Goal: Information Seeking & Learning: Learn about a topic

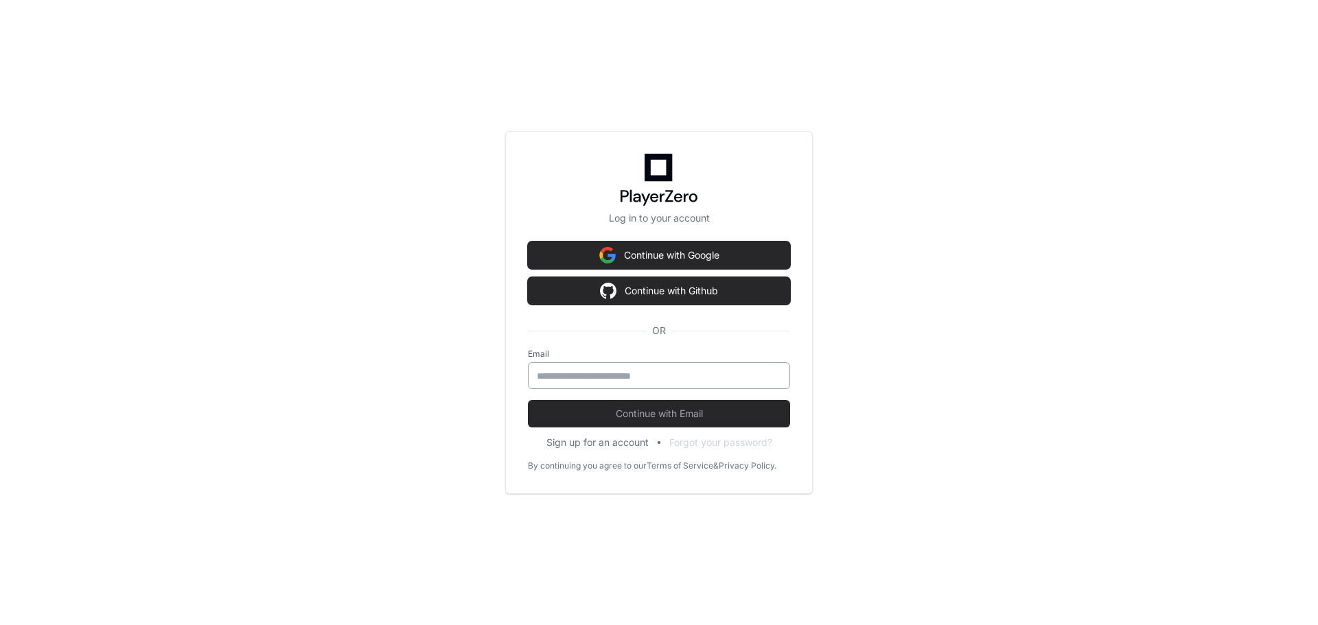
click at [580, 379] on input "email" at bounding box center [659, 376] width 244 height 14
type input "**********"
click at [528, 400] on button "Continue with Email" at bounding box center [659, 413] width 262 height 27
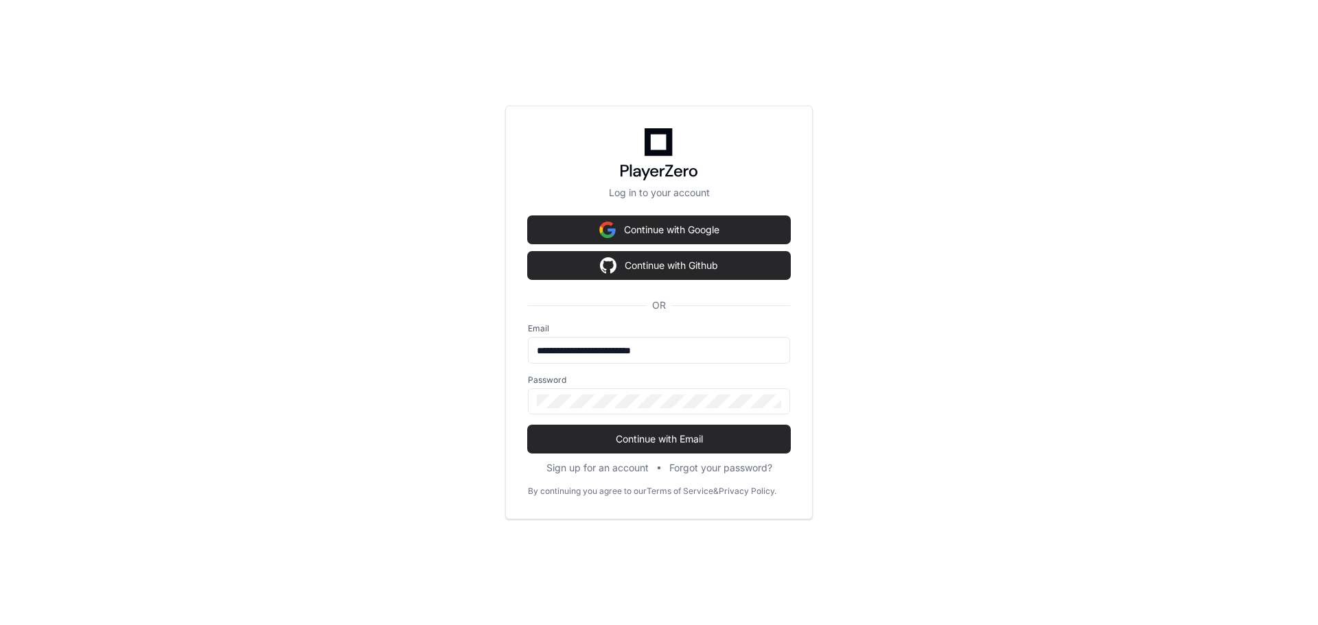
click at [383, 368] on div "**********" at bounding box center [659, 312] width 1318 height 625
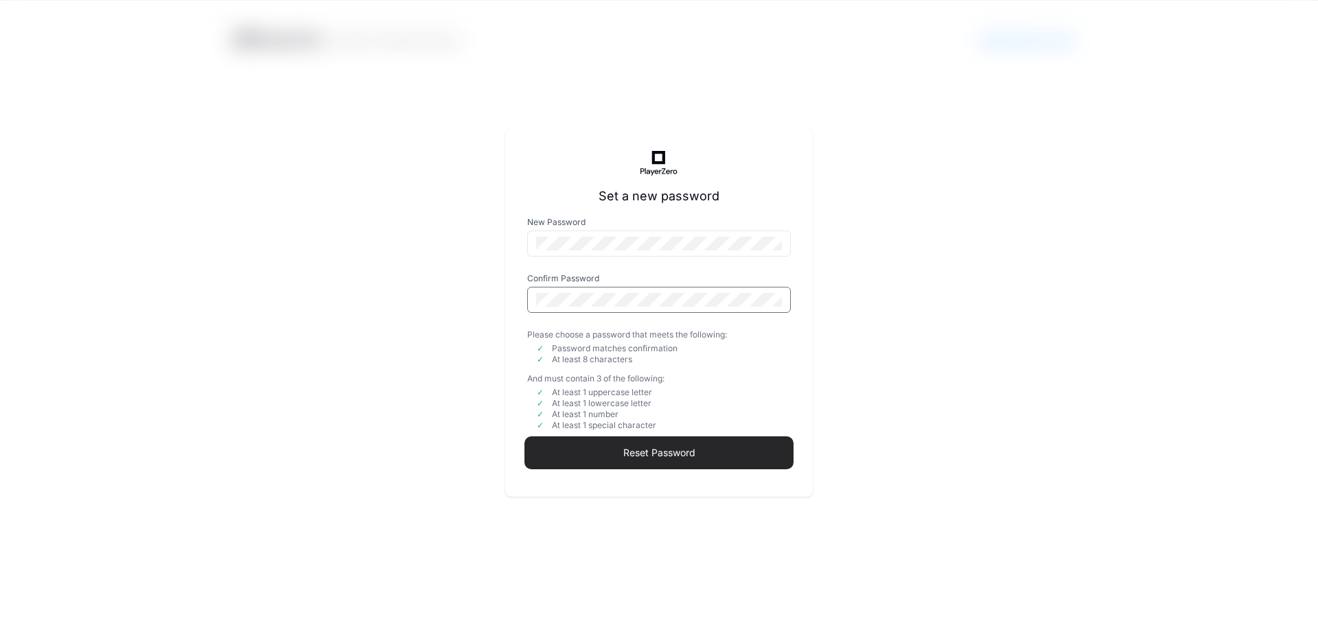
click at [647, 448] on span "Reset Password" at bounding box center [659, 453] width 264 height 14
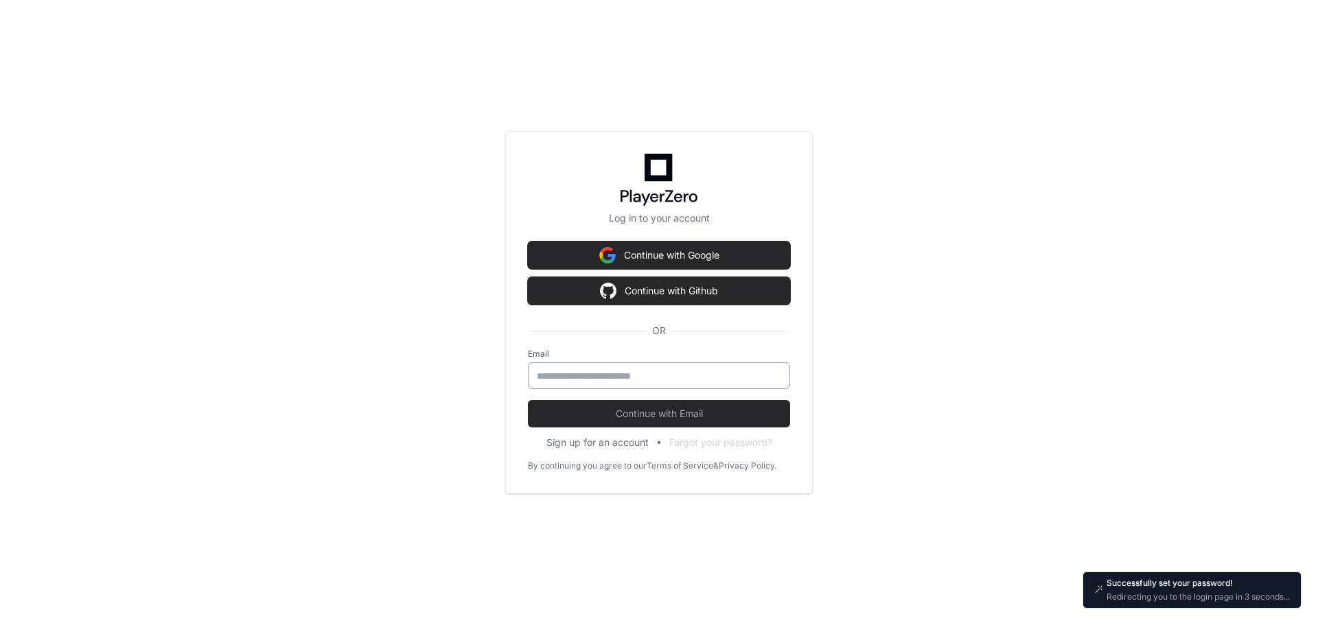
click at [629, 386] on div at bounding box center [659, 375] width 262 height 27
click at [631, 378] on input "email" at bounding box center [659, 376] width 244 height 14
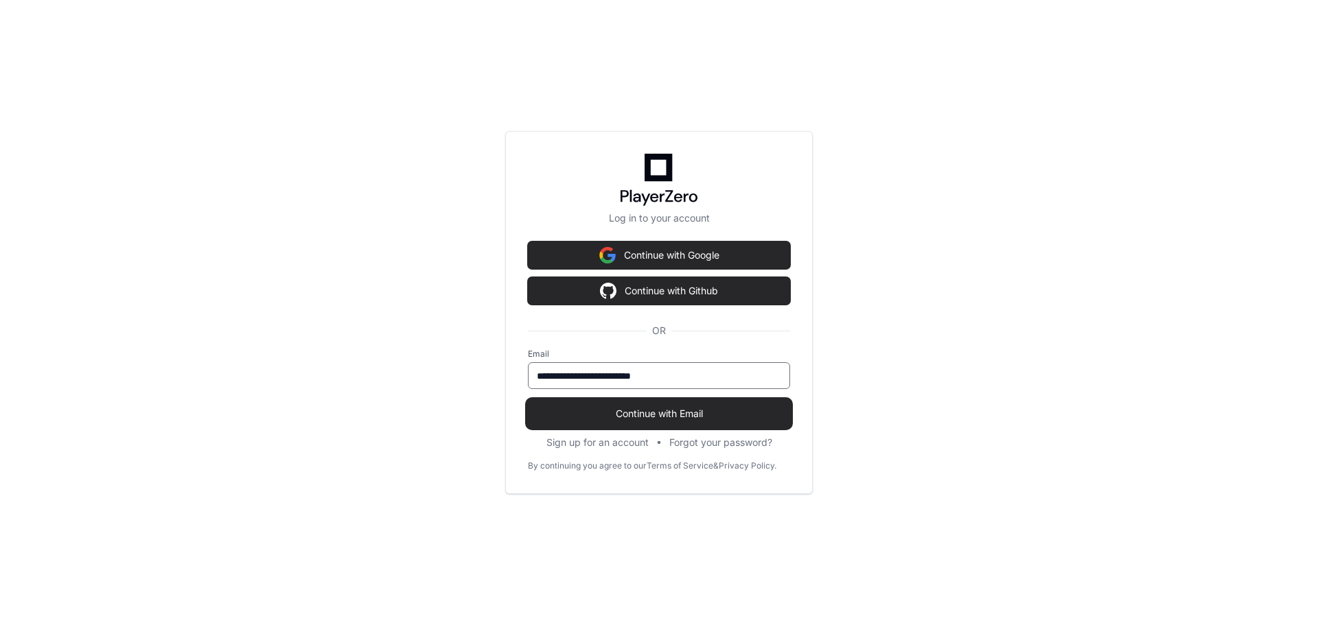
type input "**********"
click at [649, 410] on span "Continue with Email" at bounding box center [659, 414] width 262 height 14
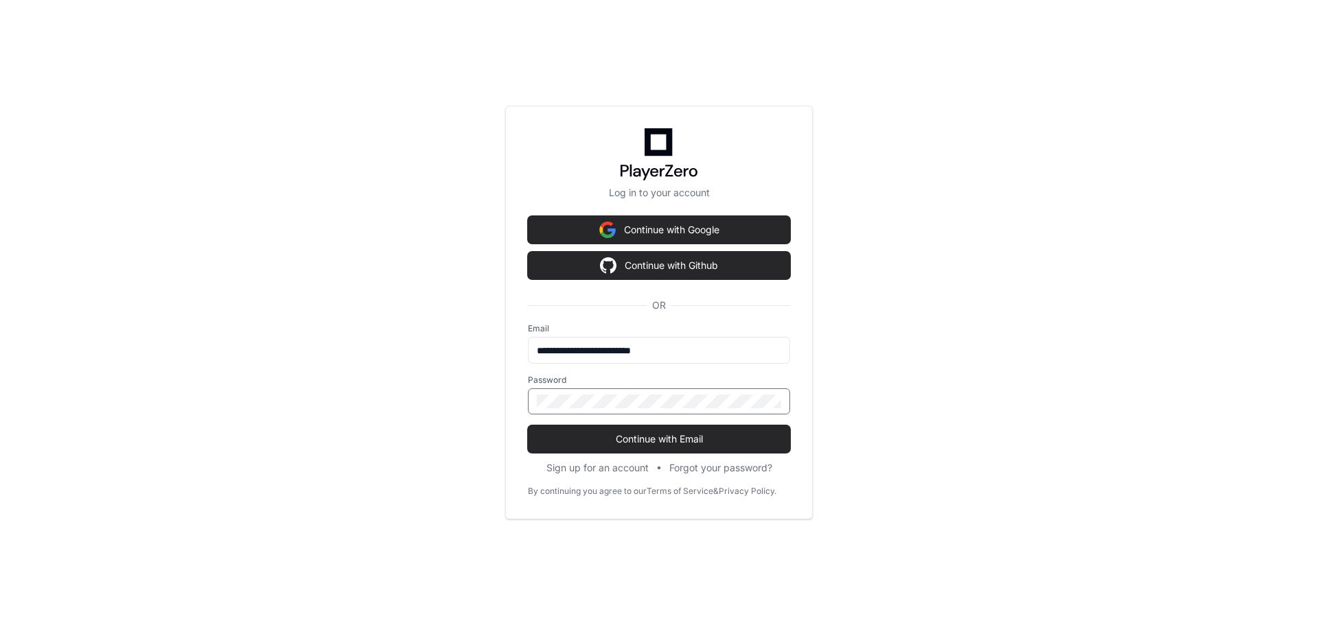
click at [606, 391] on div at bounding box center [659, 402] width 262 height 26
click at [603, 412] on div at bounding box center [659, 402] width 262 height 26
click at [609, 439] on span "Continue with Email" at bounding box center [659, 439] width 262 height 14
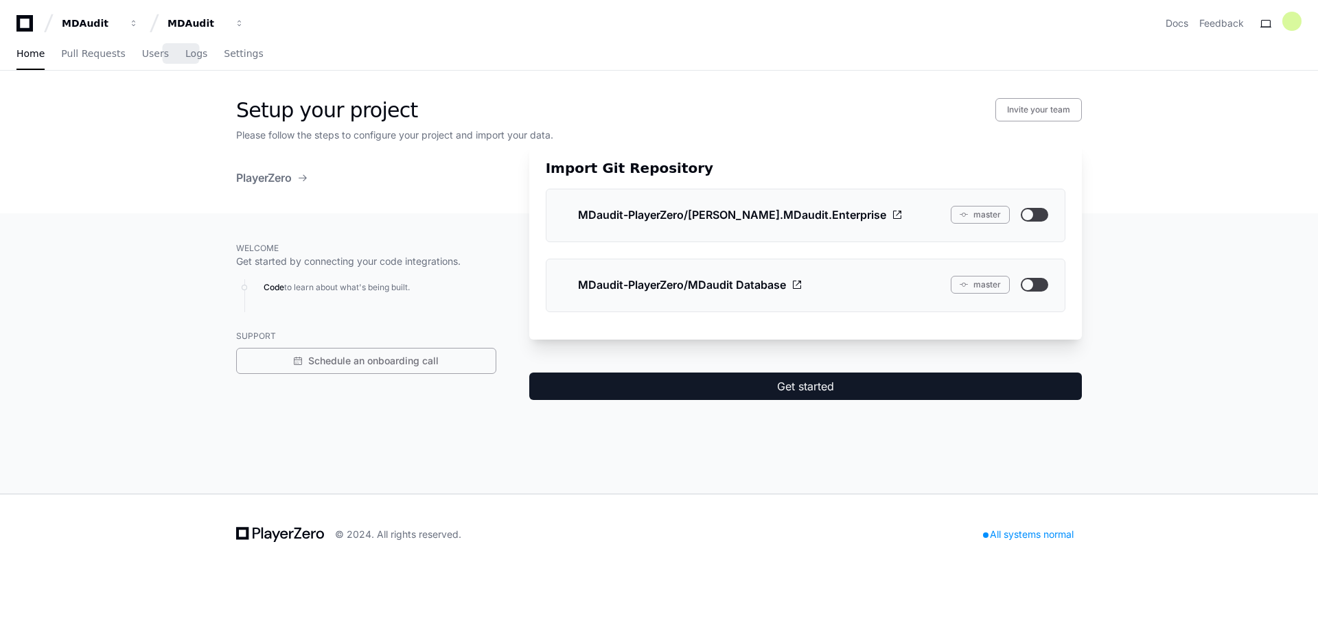
click at [169, 52] on div "Home Pull Requests Users Logs Settings" at bounding box center [139, 54] width 247 height 32
click at [185, 55] on span "Logs" at bounding box center [196, 53] width 22 height 8
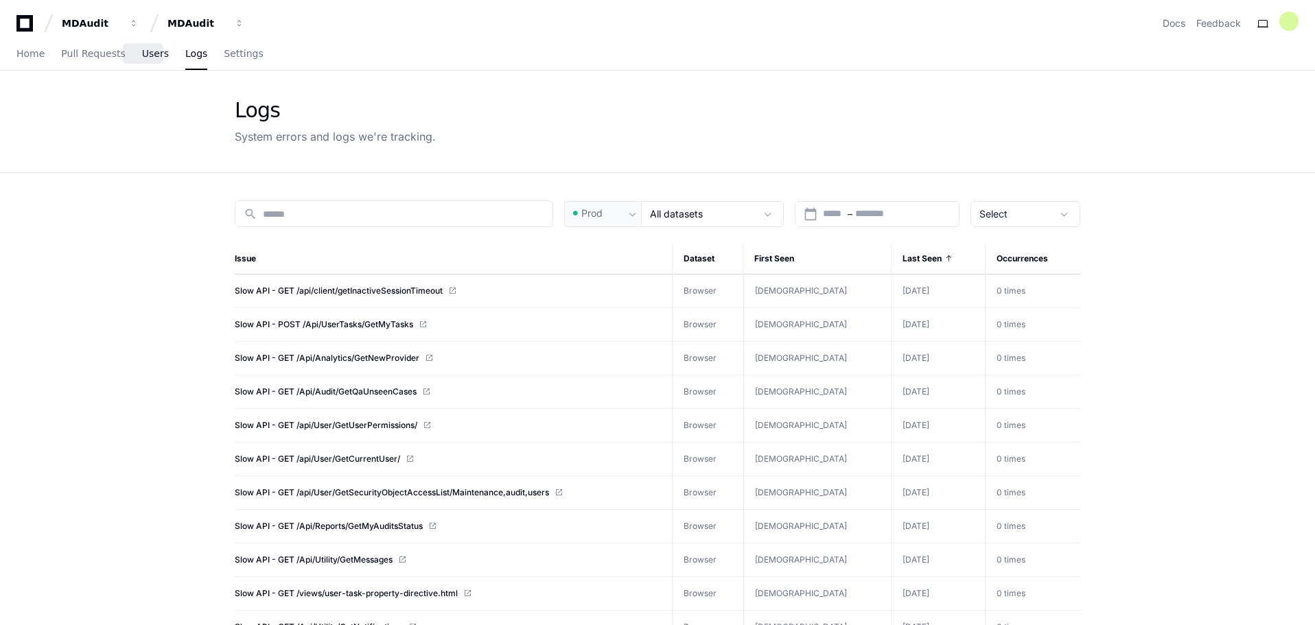
click at [146, 45] on link "Users" at bounding box center [155, 54] width 27 height 32
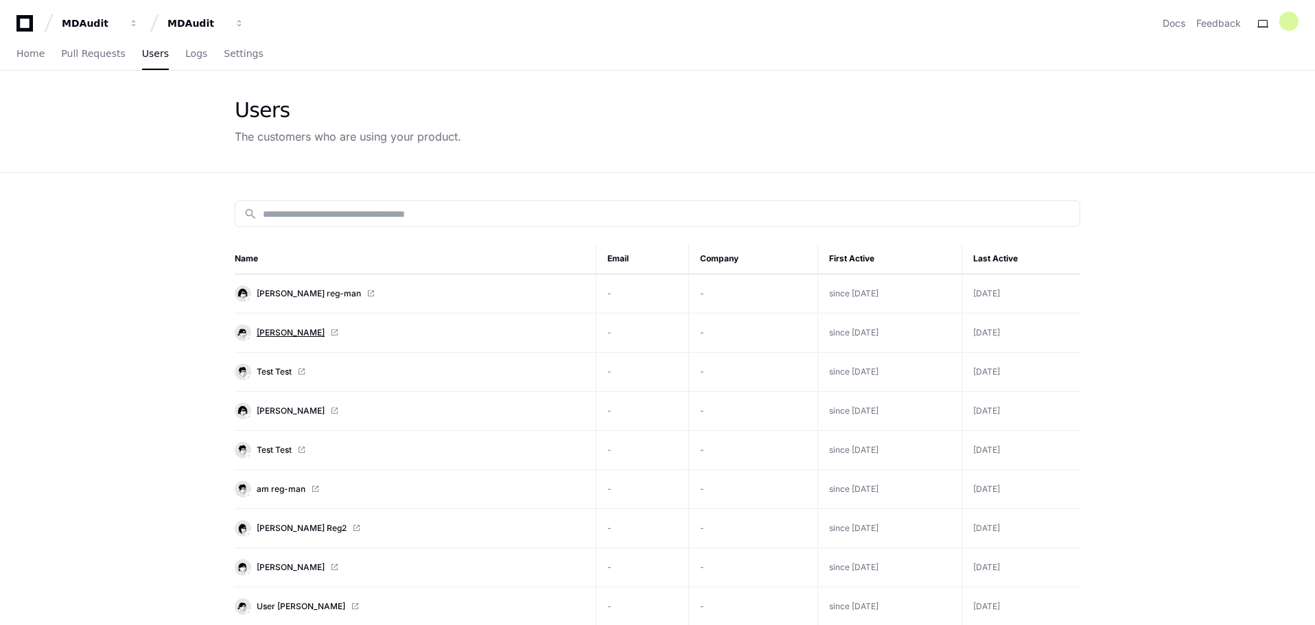
click at [304, 332] on span "[PERSON_NAME]" at bounding box center [291, 332] width 68 height 11
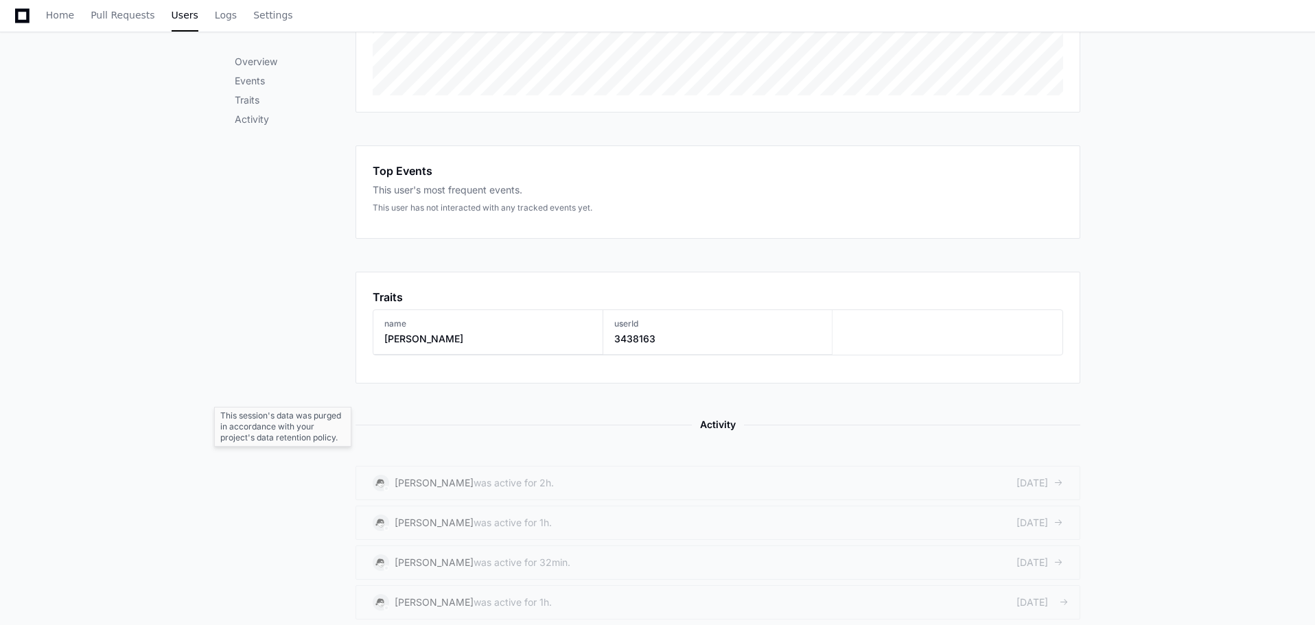
scroll to position [549, 0]
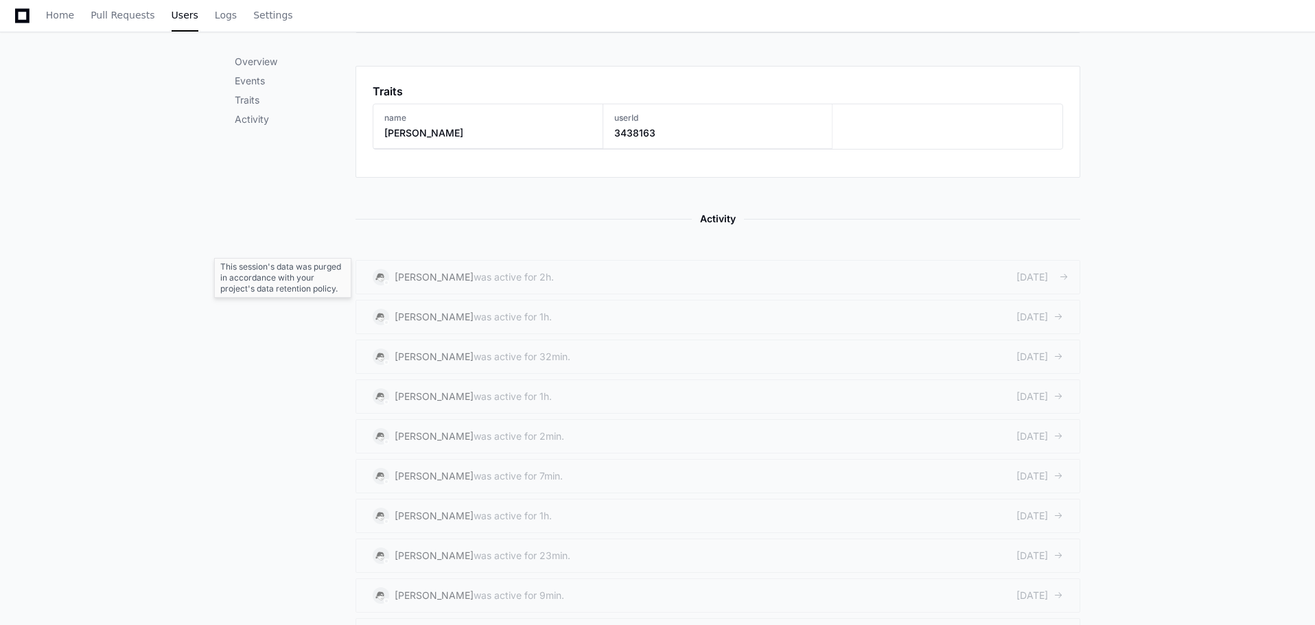
click at [1017, 280] on div "[DATE]" at bounding box center [1040, 277] width 47 height 14
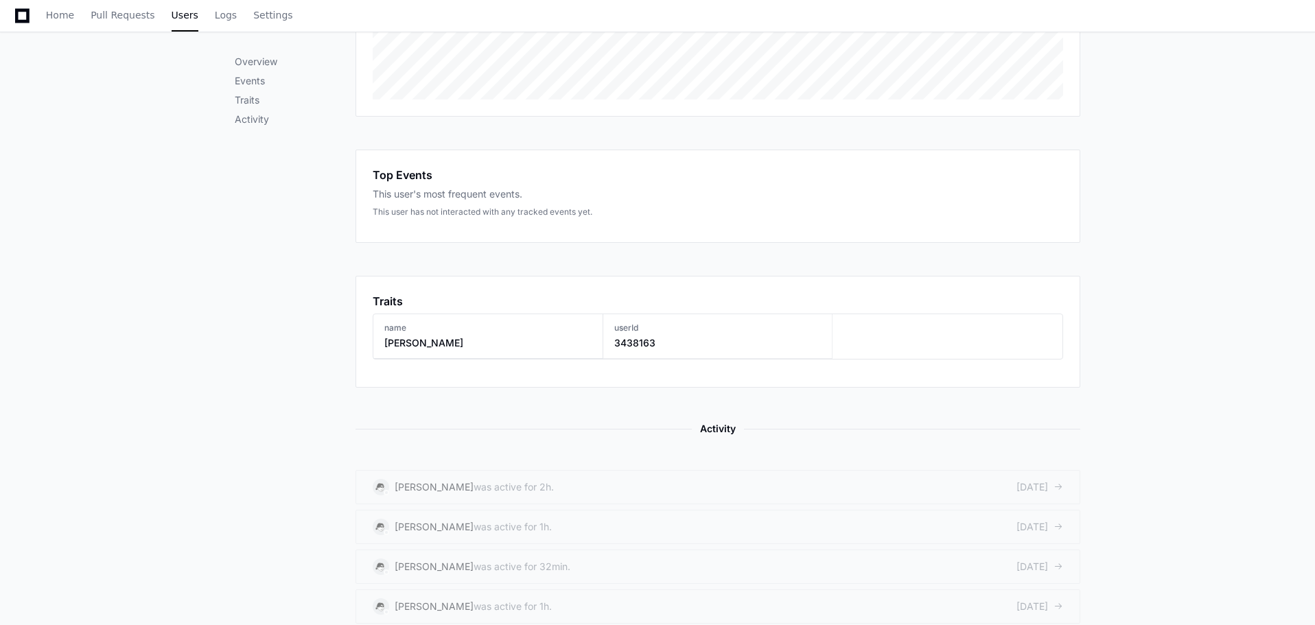
scroll to position [343, 0]
click at [446, 489] on div "[PERSON_NAME]" at bounding box center [434, 483] width 79 height 14
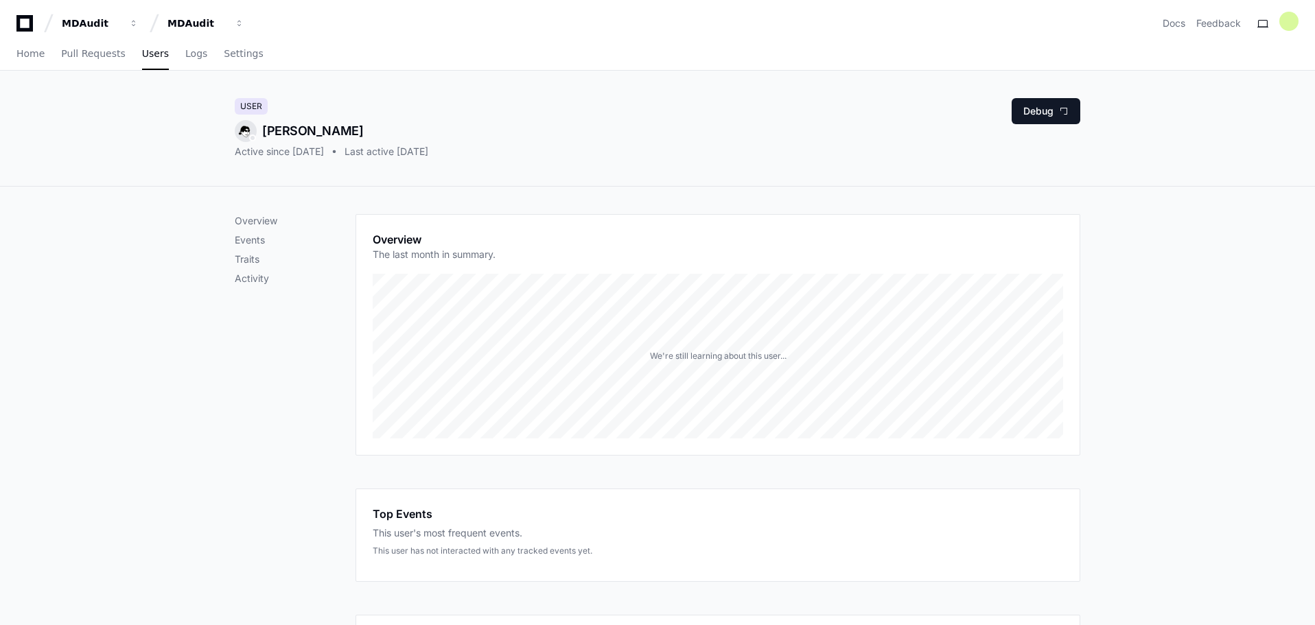
click at [253, 247] on div "Overview Events Traits Activity" at bounding box center [295, 249] width 121 height 71
click at [253, 240] on p "Events" at bounding box center [295, 240] width 121 height 14
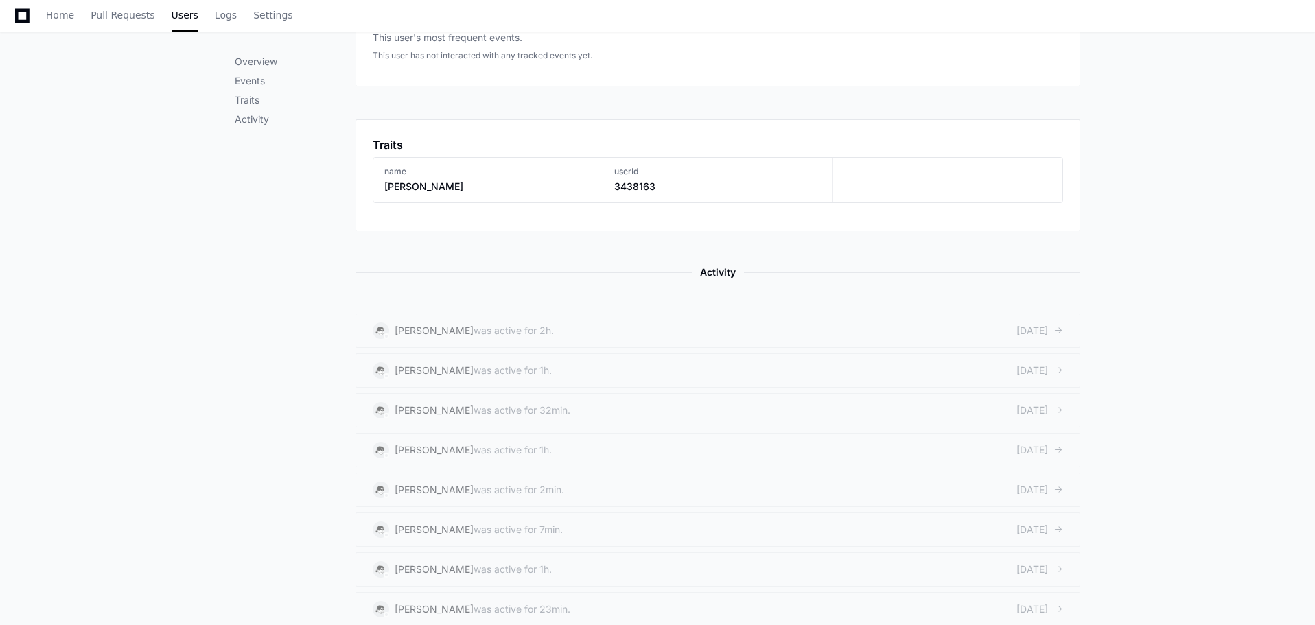
scroll to position [506, 0]
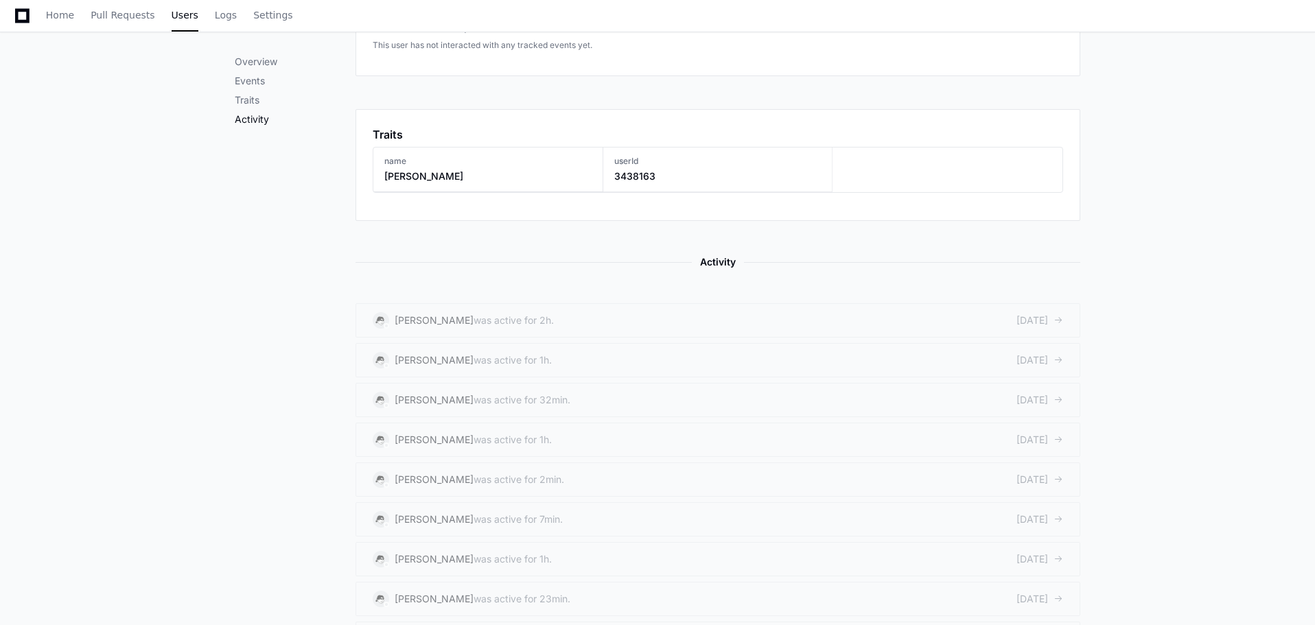
click at [264, 122] on p "Activity" at bounding box center [295, 120] width 121 height 14
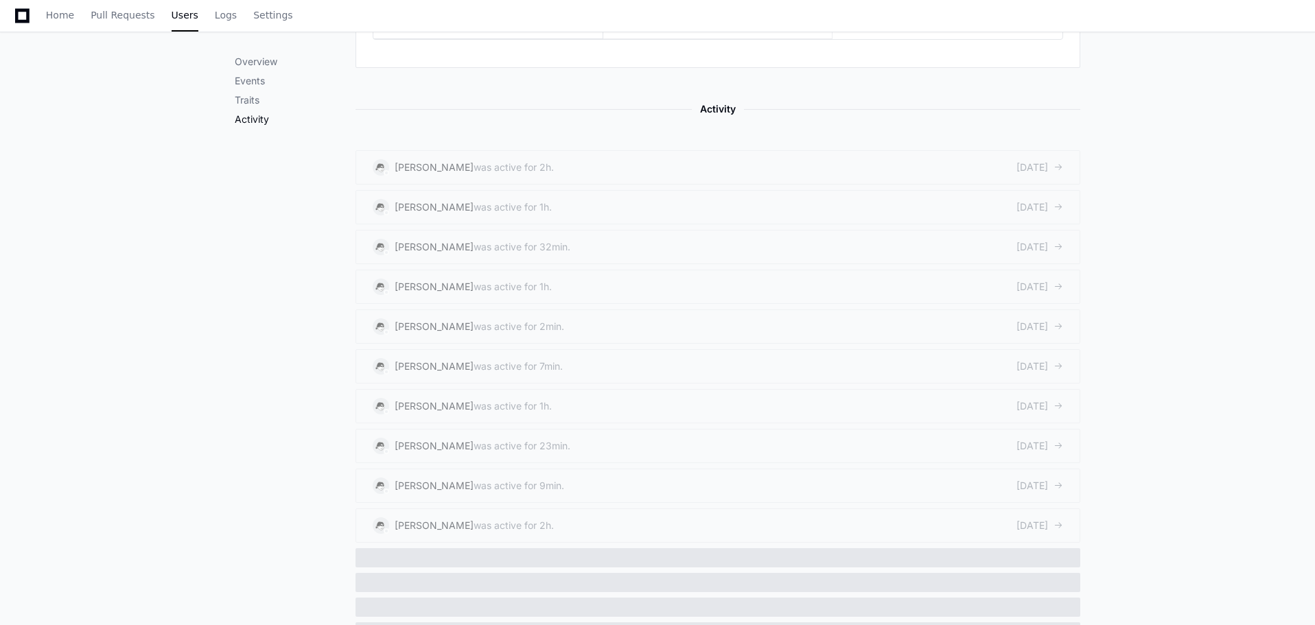
scroll to position [684, 0]
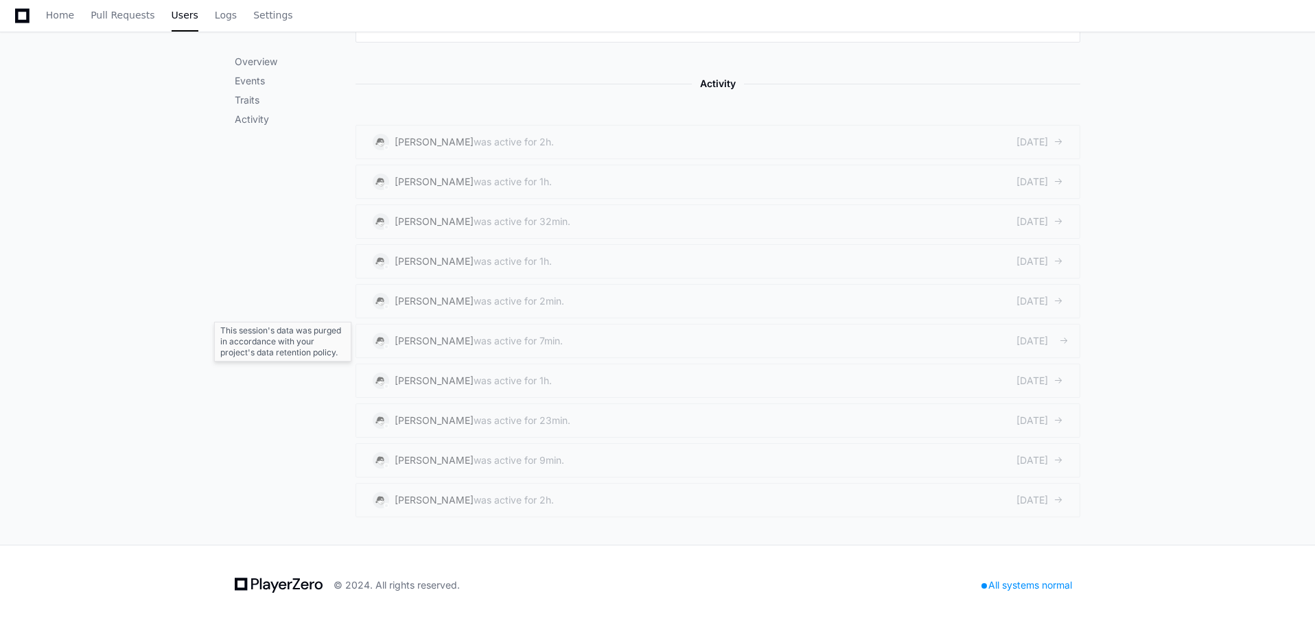
click at [1029, 340] on div "[DATE]" at bounding box center [1040, 341] width 47 height 14
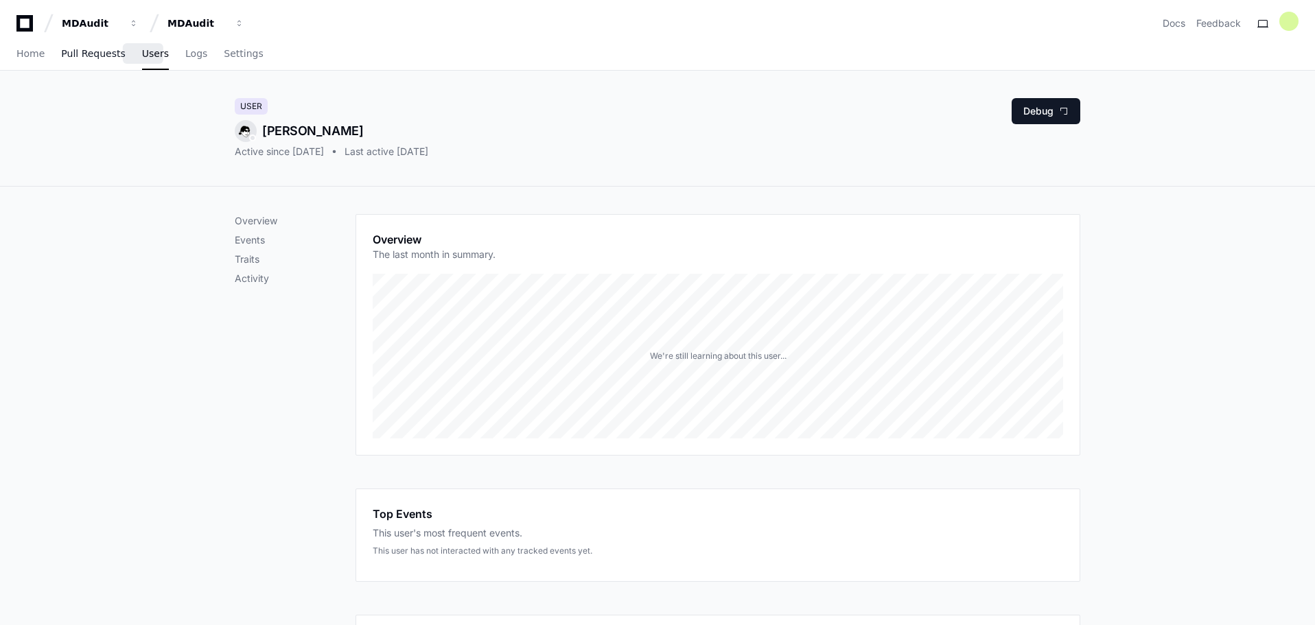
click at [98, 49] on span "Pull Requests" at bounding box center [93, 53] width 64 height 8
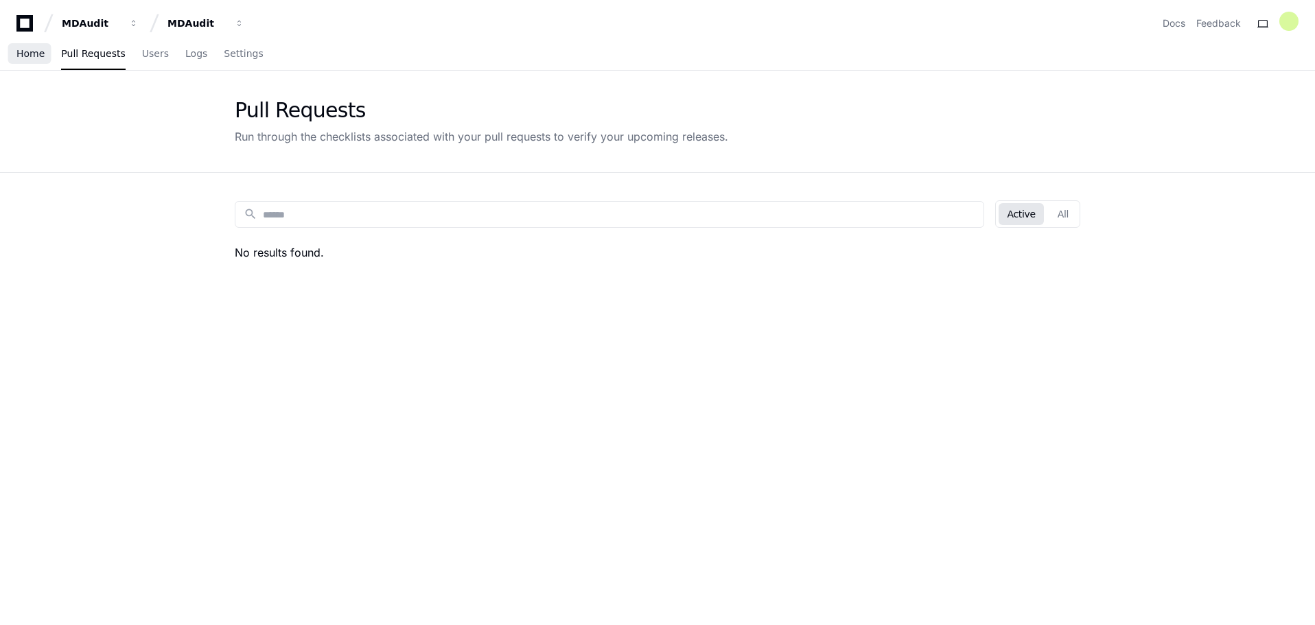
click at [32, 51] on span "Home" at bounding box center [30, 53] width 28 height 8
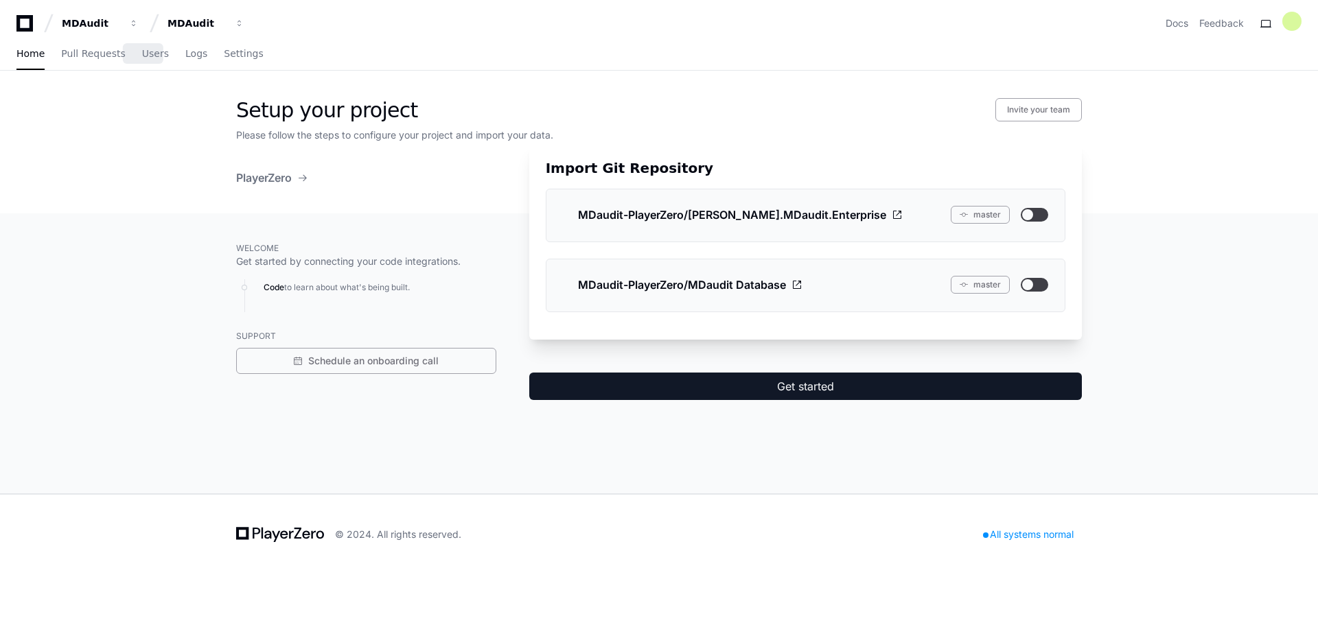
click at [156, 62] on div "Home Pull Requests Users Logs Settings" at bounding box center [139, 54] width 247 height 32
click at [145, 53] on span "Users" at bounding box center [155, 53] width 27 height 8
